Goal: Task Accomplishment & Management: Manage account settings

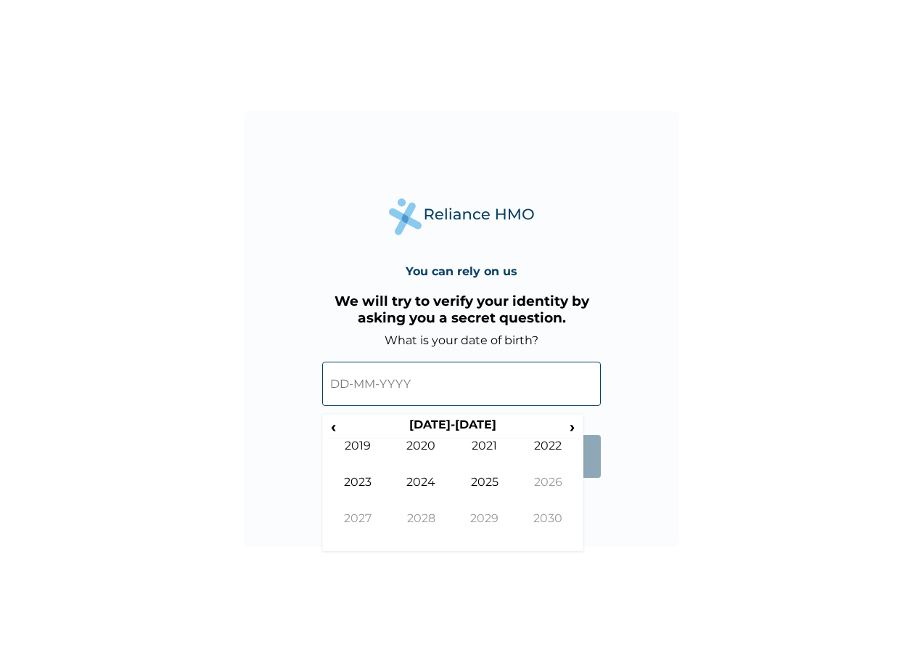
click at [347, 382] on input "text" at bounding box center [461, 383] width 279 height 44
click at [348, 377] on input "text" at bounding box center [461, 383] width 279 height 44
click at [334, 425] on span "‹" at bounding box center [333, 426] width 15 height 18
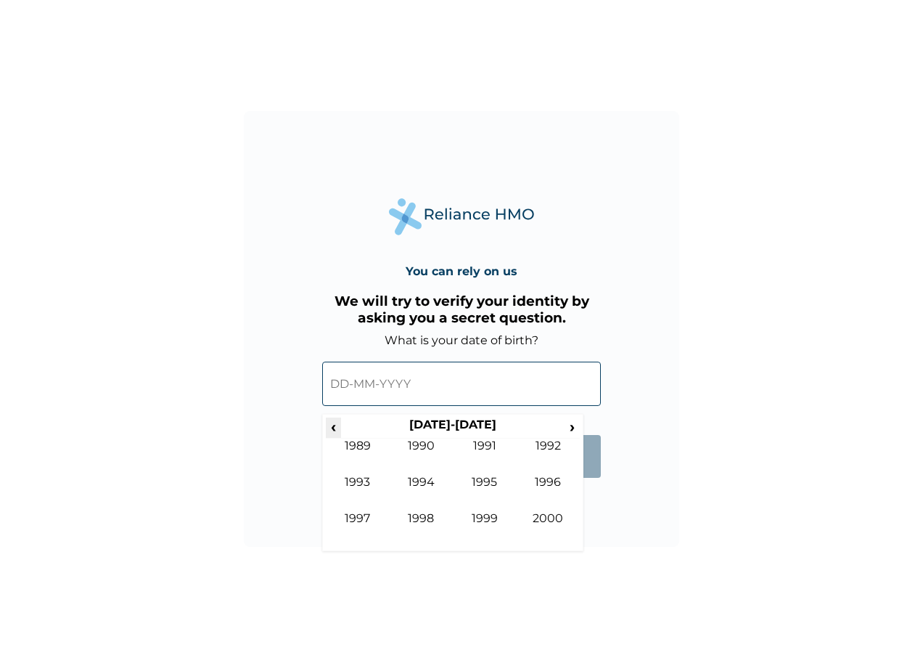
click at [334, 425] on span "‹" at bounding box center [333, 426] width 15 height 18
click at [566, 425] on span "›" at bounding box center [573, 426] width 16 height 18
click at [419, 475] on td "1984" at bounding box center [422, 493] width 64 height 36
click at [421, 479] on td "Jun" at bounding box center [422, 493] width 64 height 36
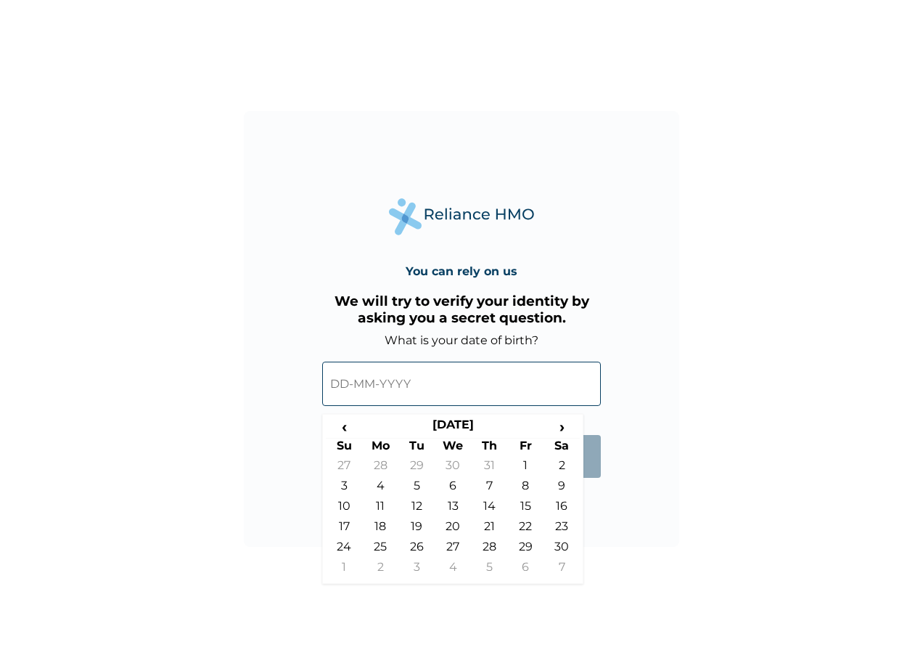
click at [527, 455] on th "Fr" at bounding box center [525, 448] width 36 height 20
click at [523, 466] on td "1" at bounding box center [525, 468] width 36 height 20
type input "[DATE]"
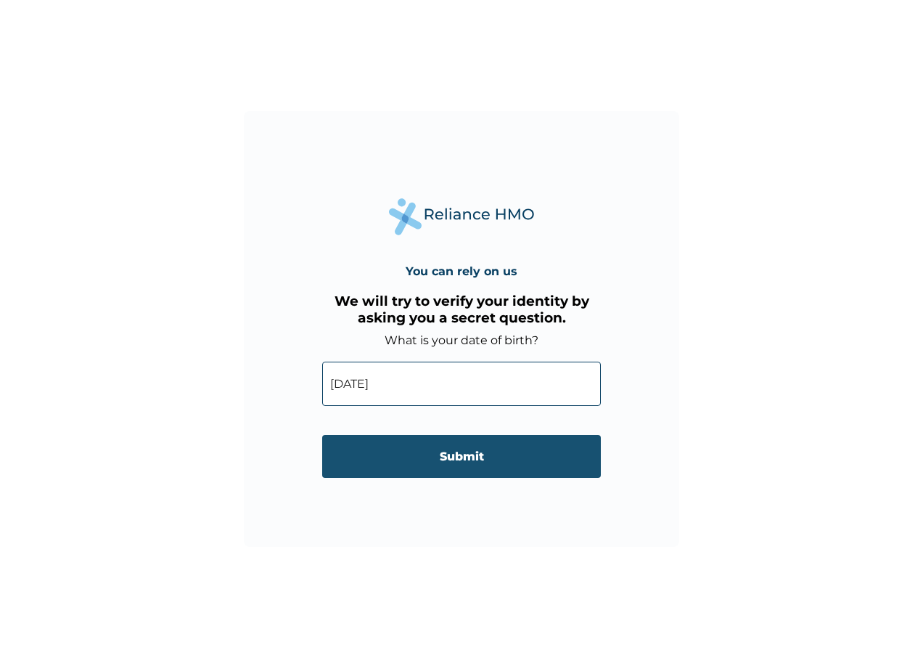
click at [462, 451] on input "Submit" at bounding box center [461, 456] width 279 height 43
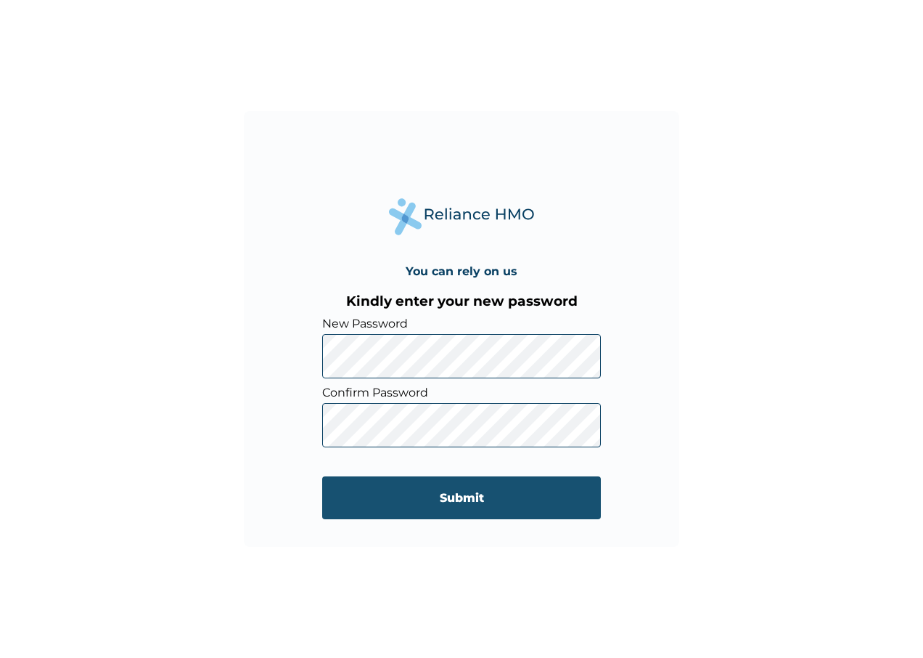
click at [456, 504] on input "Submit" at bounding box center [461, 497] width 279 height 43
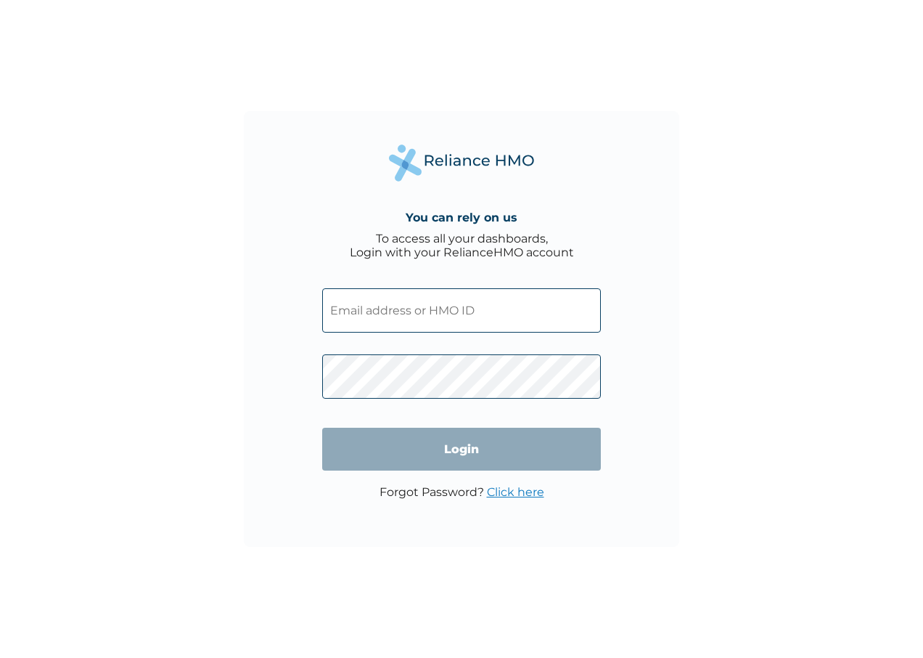
click at [395, 308] on input "text" at bounding box center [461, 310] width 279 height 44
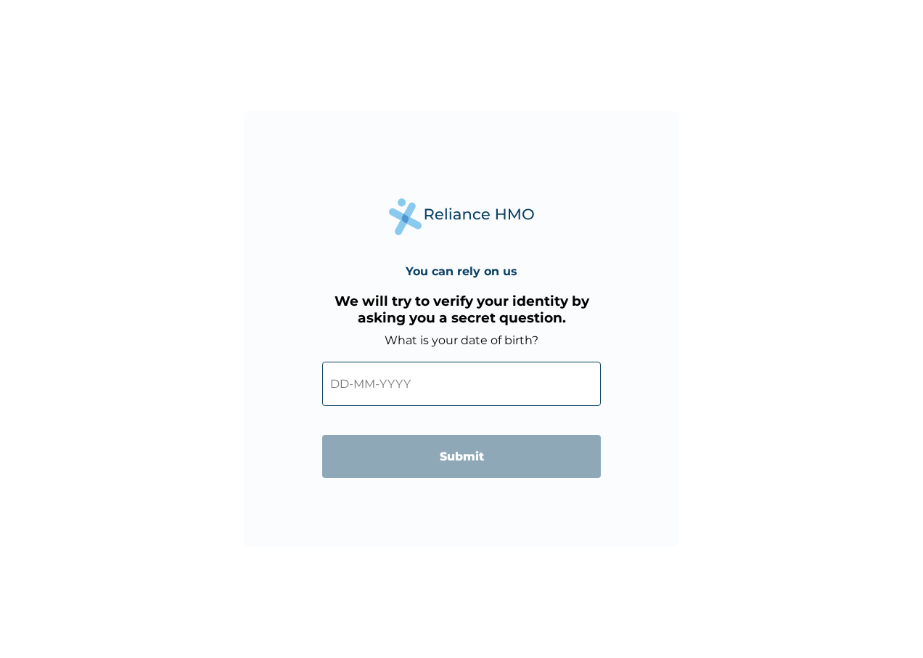
click at [361, 380] on input "text" at bounding box center [461, 383] width 279 height 44
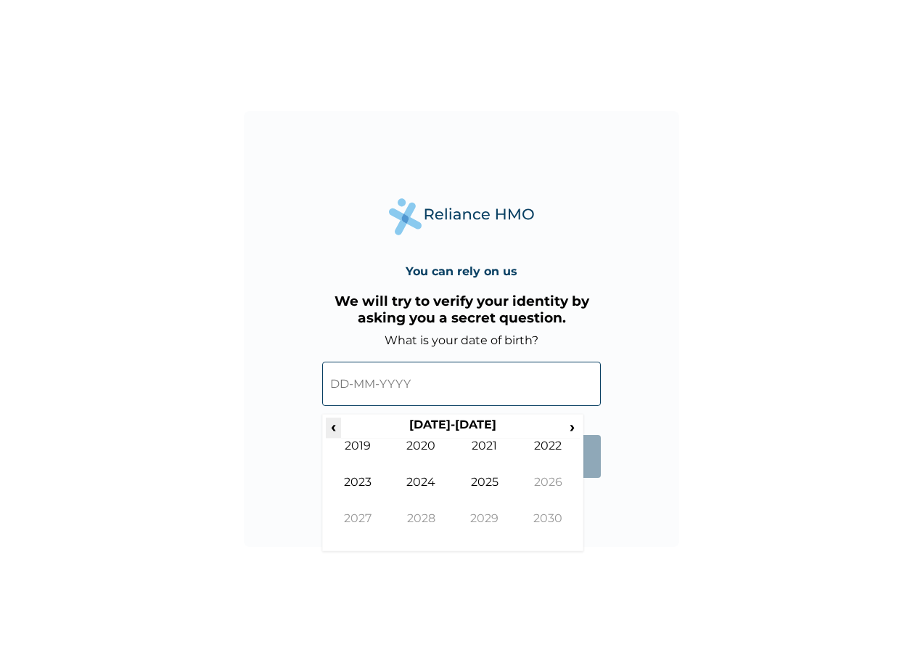
click at [332, 420] on span "‹" at bounding box center [333, 426] width 15 height 18
click at [417, 480] on td "1984" at bounding box center [422, 493] width 64 height 36
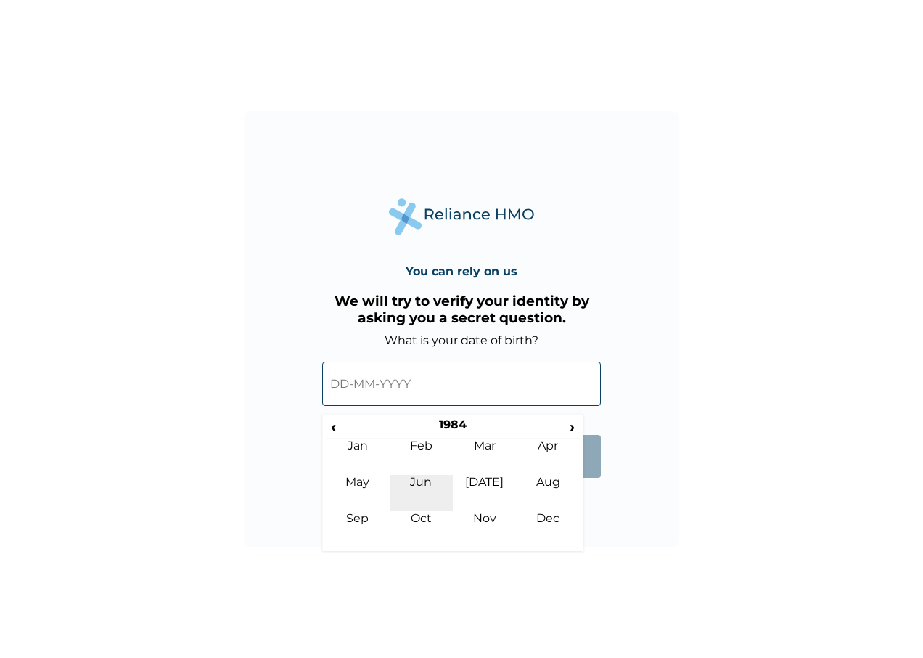
click at [424, 481] on td "Jun" at bounding box center [422, 493] width 64 height 36
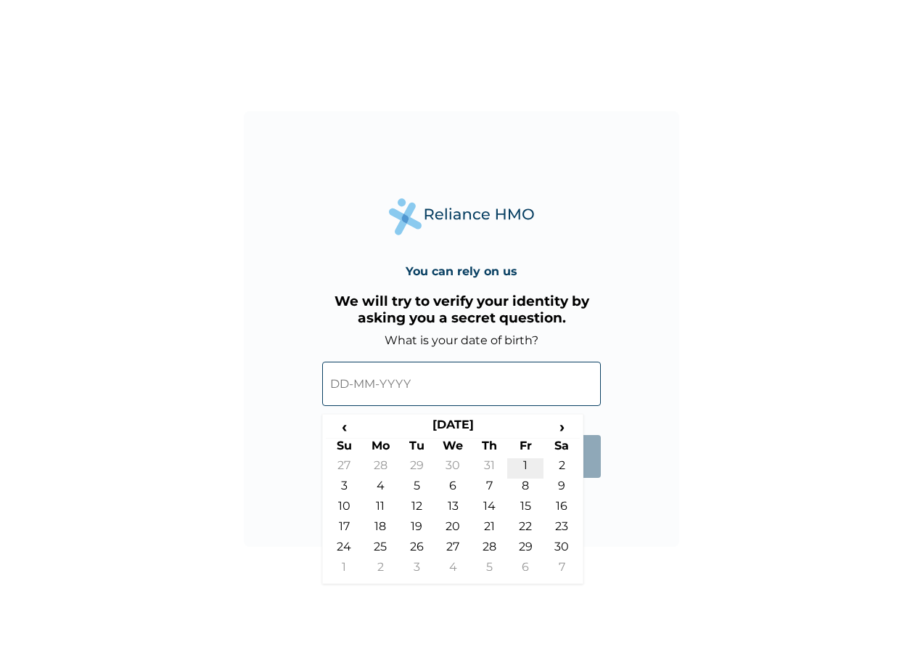
click at [520, 459] on td "1" at bounding box center [525, 468] width 36 height 20
type input "[DATE]"
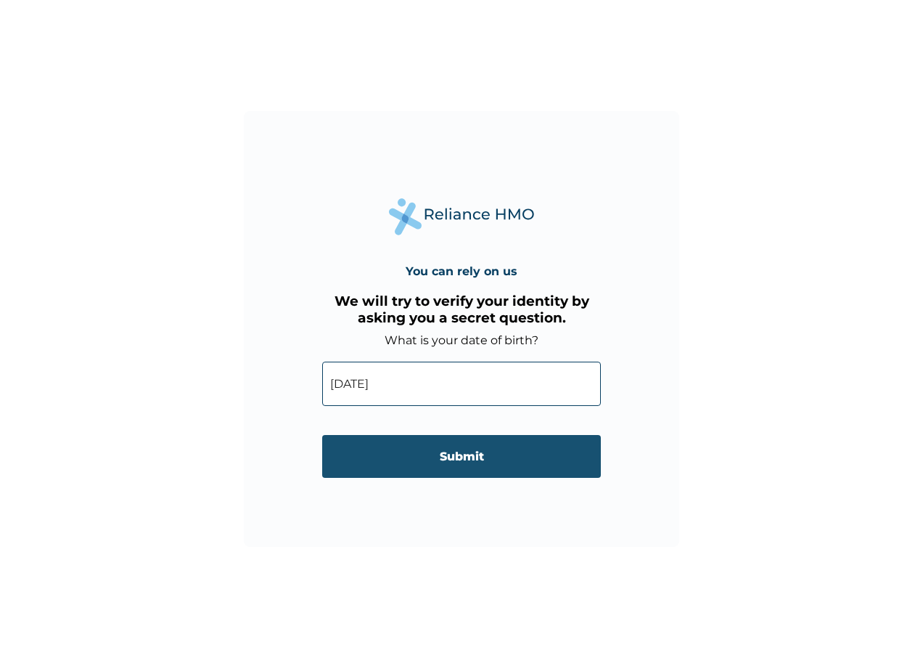
click at [475, 450] on input "Submit" at bounding box center [461, 456] width 279 height 43
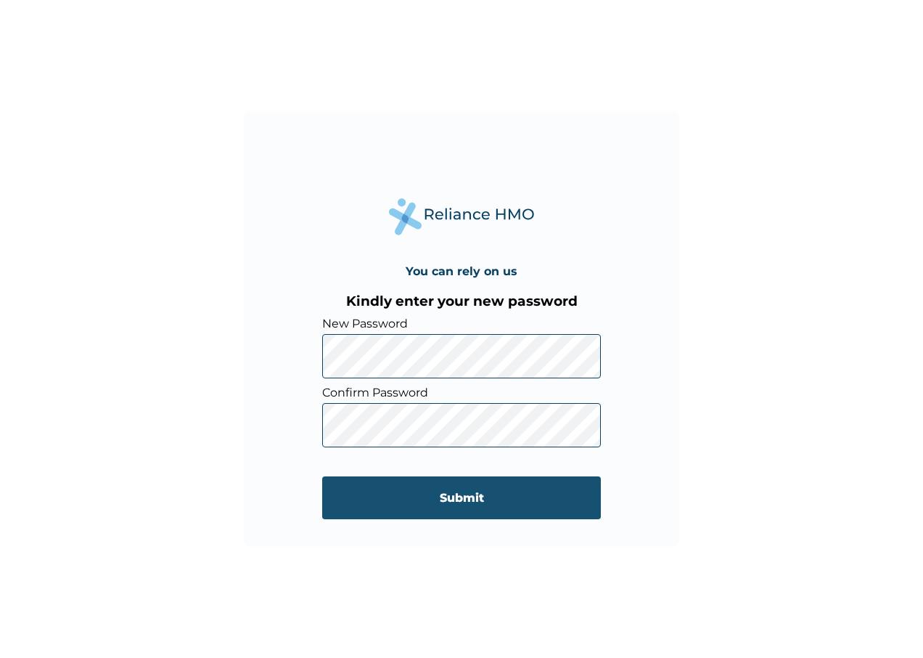
click at [494, 488] on input "Submit" at bounding box center [461, 497] width 279 height 43
click at [465, 494] on input "Submit" at bounding box center [461, 497] width 279 height 43
